Goal: Check status: Check status

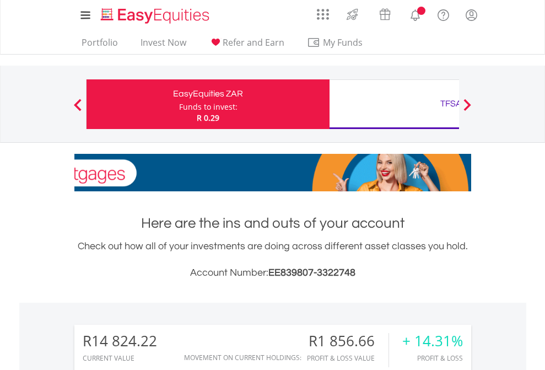
scroll to position [106, 173]
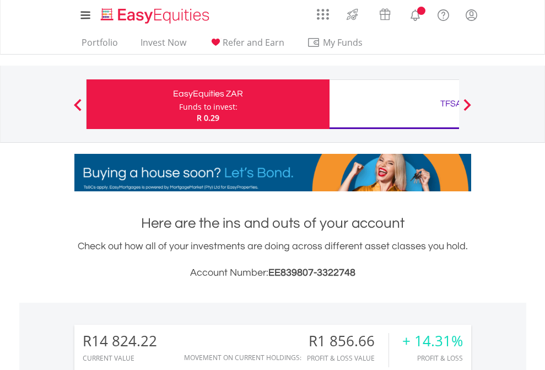
click at [179, 104] on div "Funds to invest:" at bounding box center [208, 106] width 58 height 11
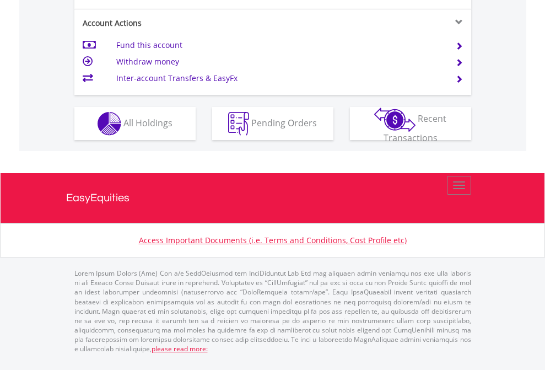
scroll to position [1078, 0]
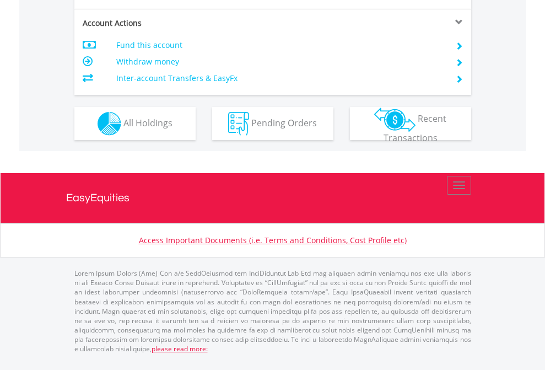
scroll to position [1056, 0]
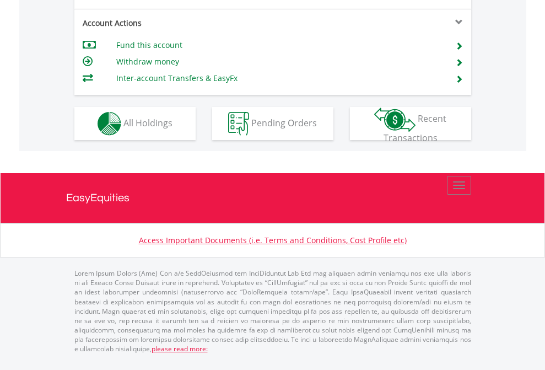
scroll to position [1056, 0]
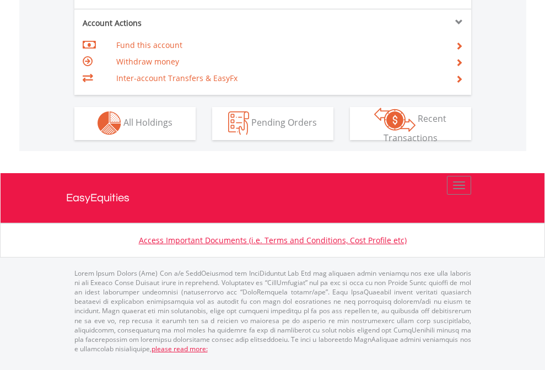
scroll to position [1030, 0]
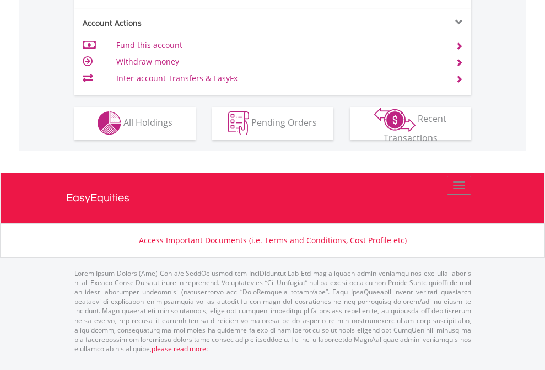
scroll to position [1030, 0]
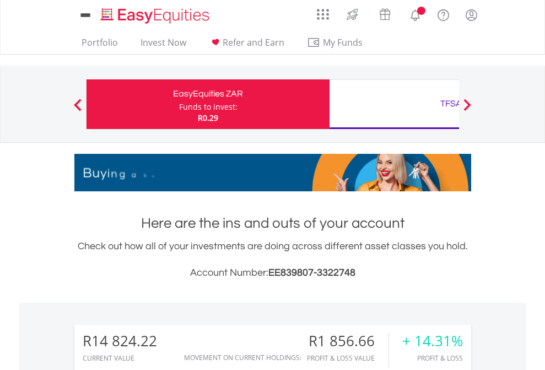
scroll to position [106, 173]
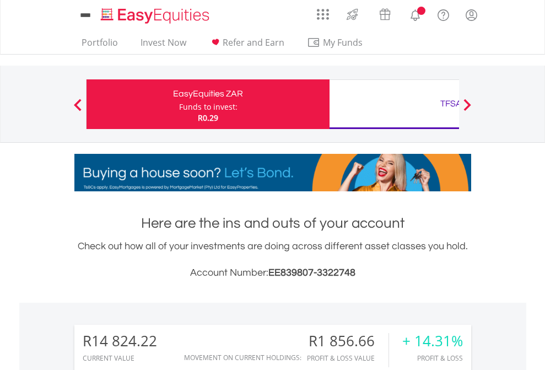
scroll to position [911, 0]
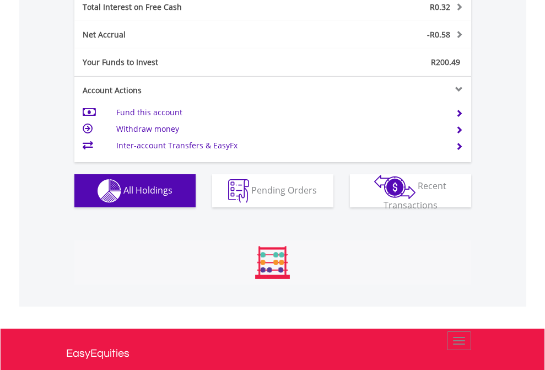
scroll to position [106, 173]
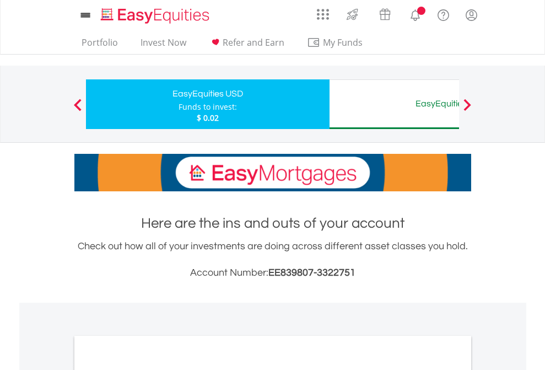
scroll to position [662, 0]
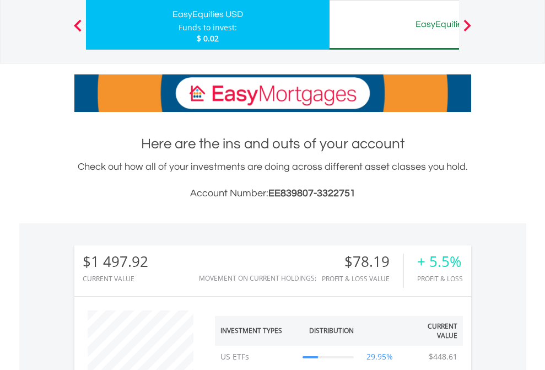
scroll to position [106, 173]
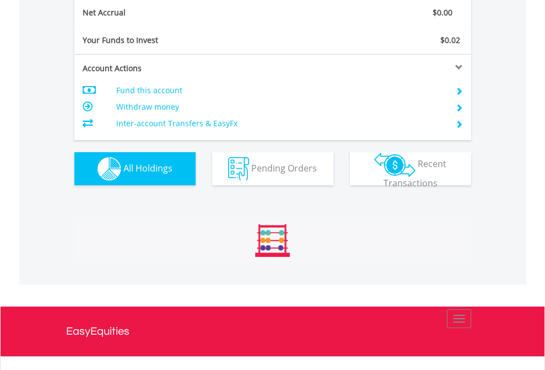
scroll to position [1247, 0]
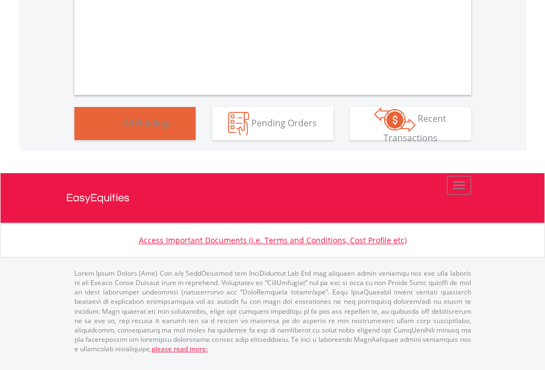
click at [123, 128] on span "All Holdings" at bounding box center [147, 122] width 49 height 12
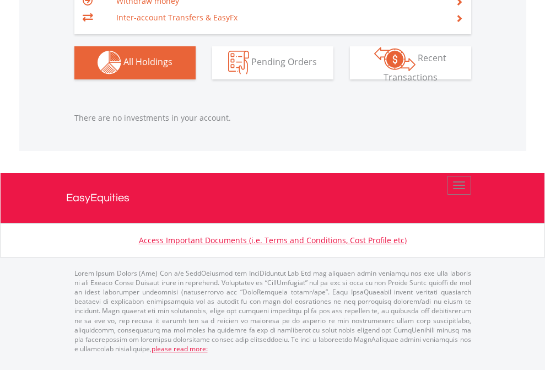
scroll to position [106, 173]
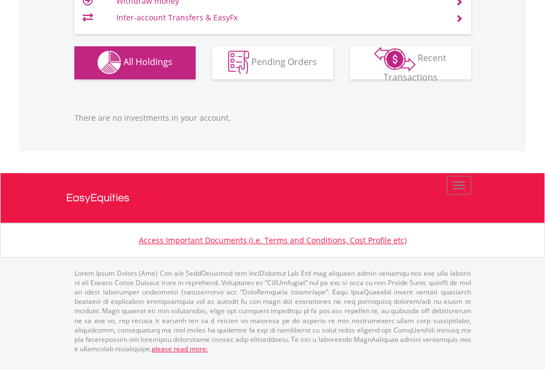
scroll to position [106, 173]
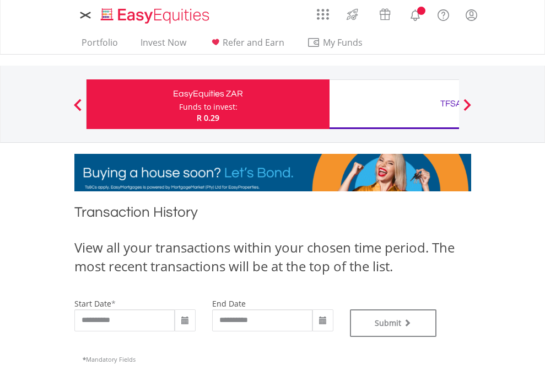
type input "**********"
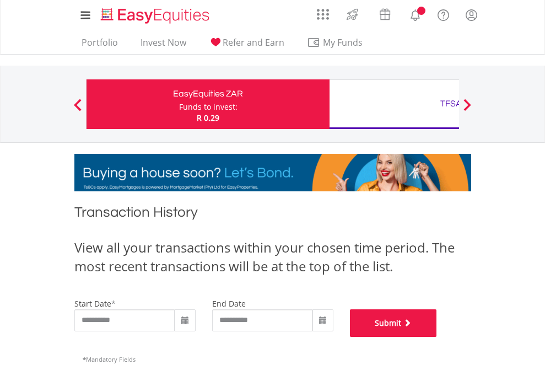
click at [437, 337] on button "Submit" at bounding box center [393, 323] width 87 height 28
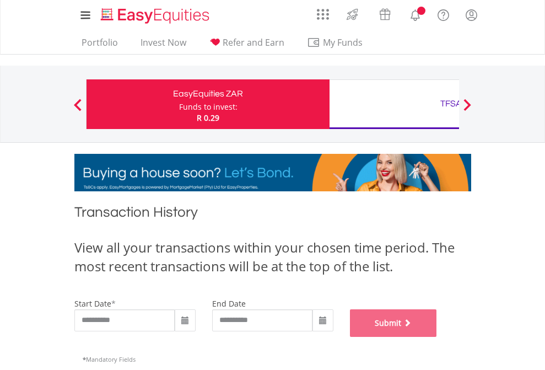
scroll to position [447, 0]
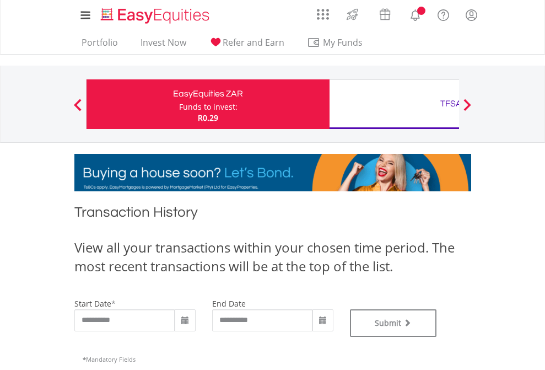
click at [394, 104] on div "TFSA" at bounding box center [451, 103] width 230 height 15
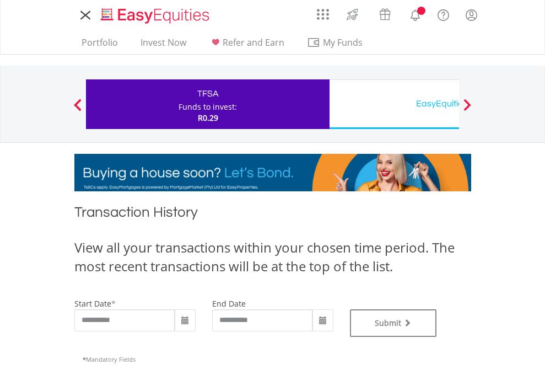
type input "**********"
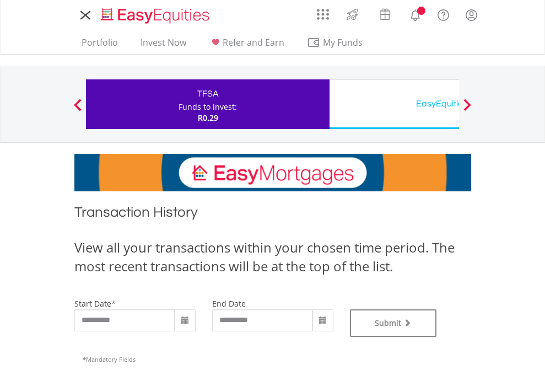
type input "**********"
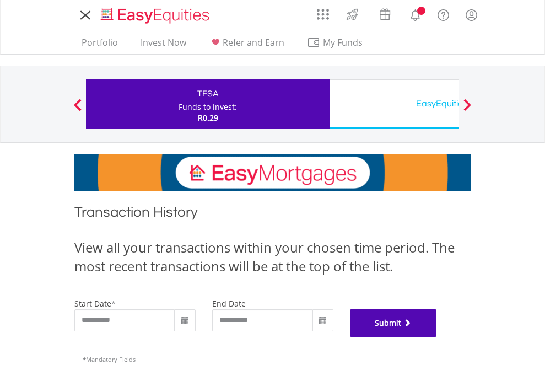
click at [437, 337] on button "Submit" at bounding box center [393, 323] width 87 height 28
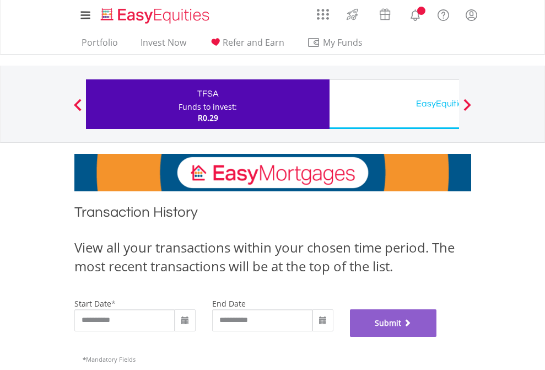
scroll to position [447, 0]
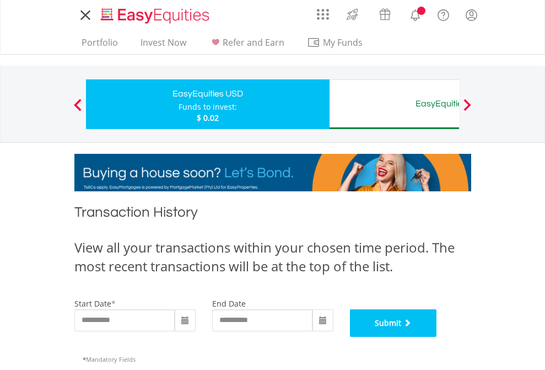
click at [437, 337] on button "Submit" at bounding box center [393, 323] width 87 height 28
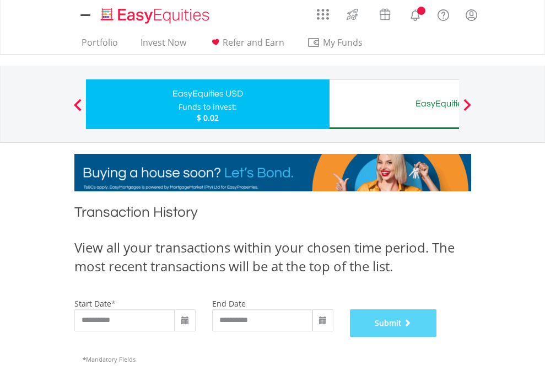
scroll to position [447, 0]
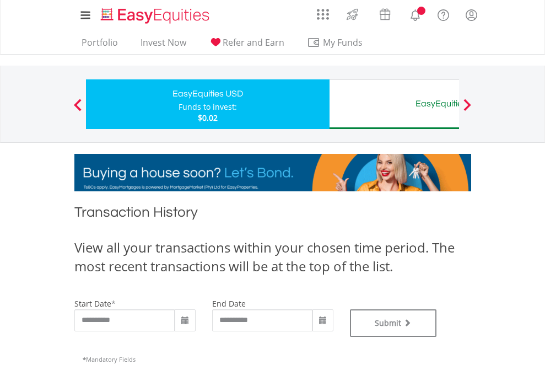
click at [178, 104] on div "Funds to invest:" at bounding box center [207, 106] width 58 height 11
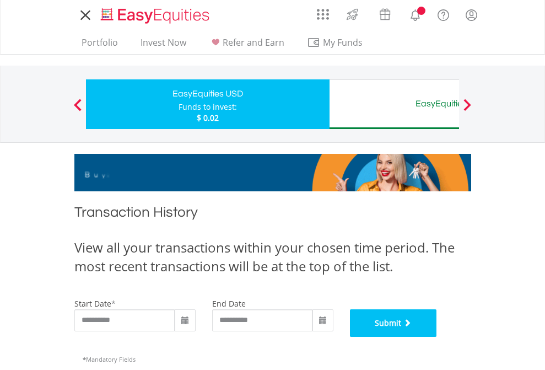
click at [437, 337] on button "Submit" at bounding box center [393, 323] width 87 height 28
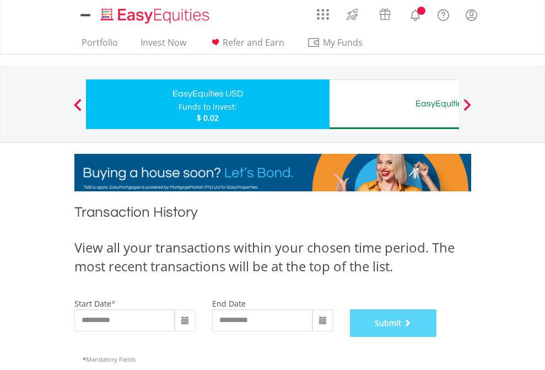
scroll to position [447, 0]
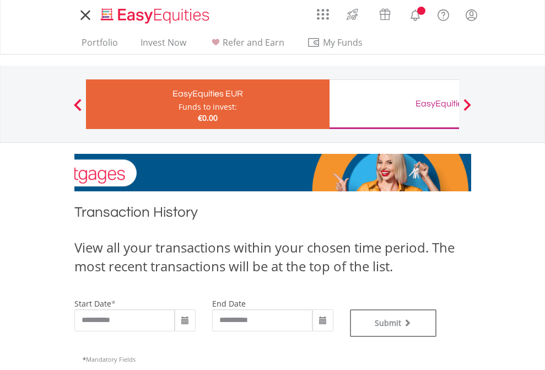
type input "**********"
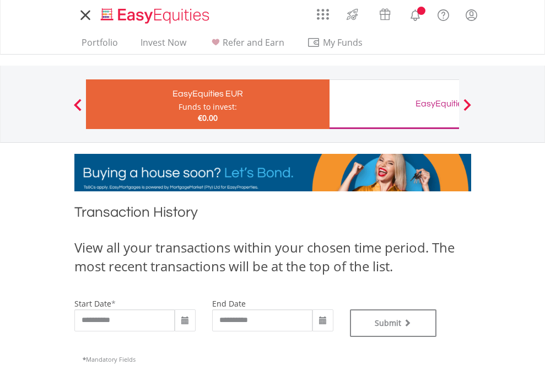
type input "**********"
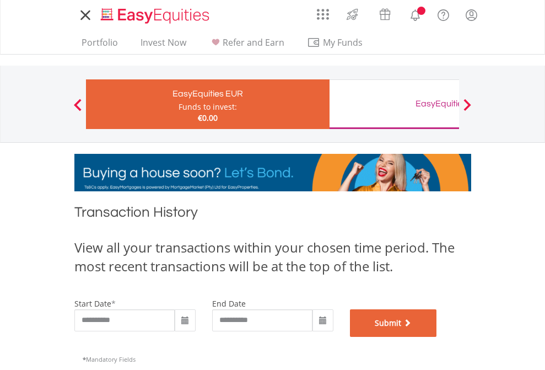
click at [437, 337] on button "Submit" at bounding box center [393, 323] width 87 height 28
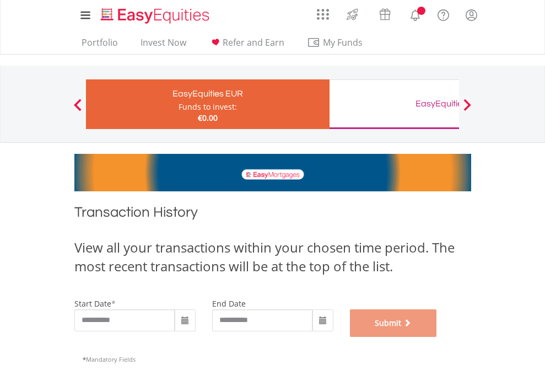
scroll to position [447, 0]
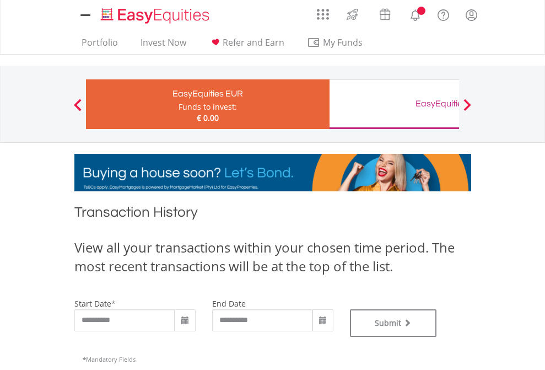
click at [394, 104] on div "EasyEquities GBP" at bounding box center [451, 103] width 230 height 15
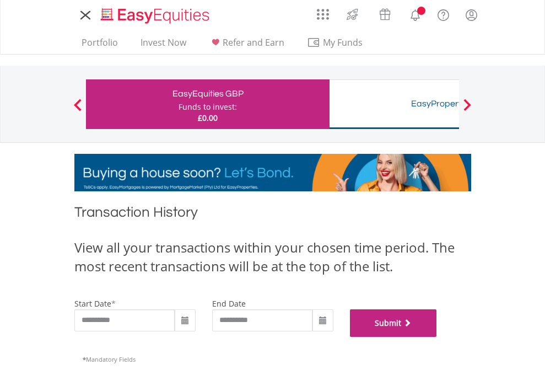
click at [437, 337] on button "Submit" at bounding box center [393, 323] width 87 height 28
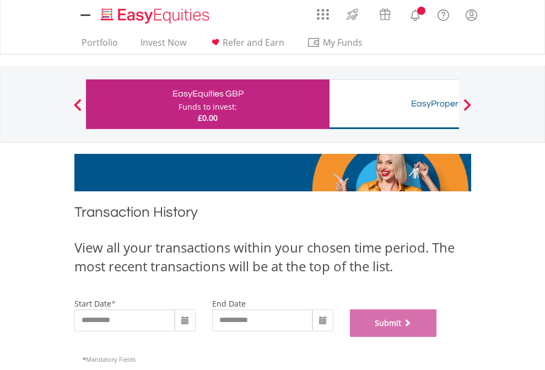
scroll to position [447, 0]
